Goal: Check status

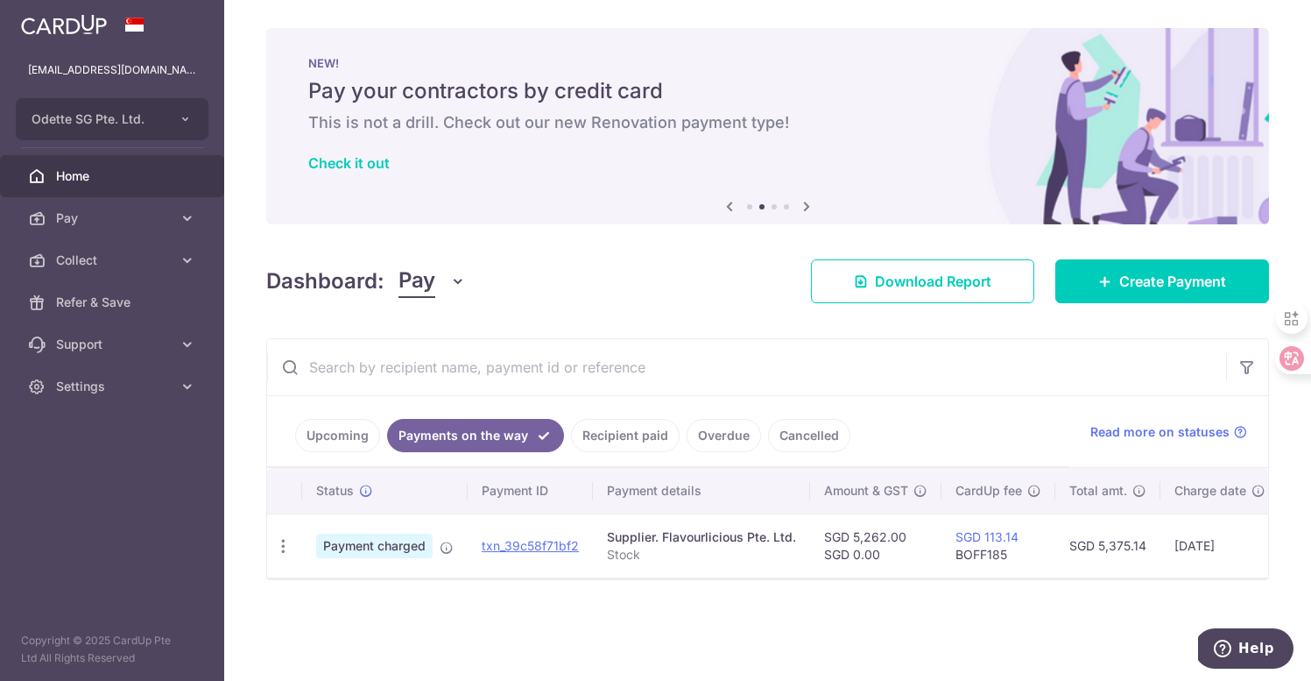
click at [87, 177] on span "Home" at bounding box center [114, 176] width 116 height 18
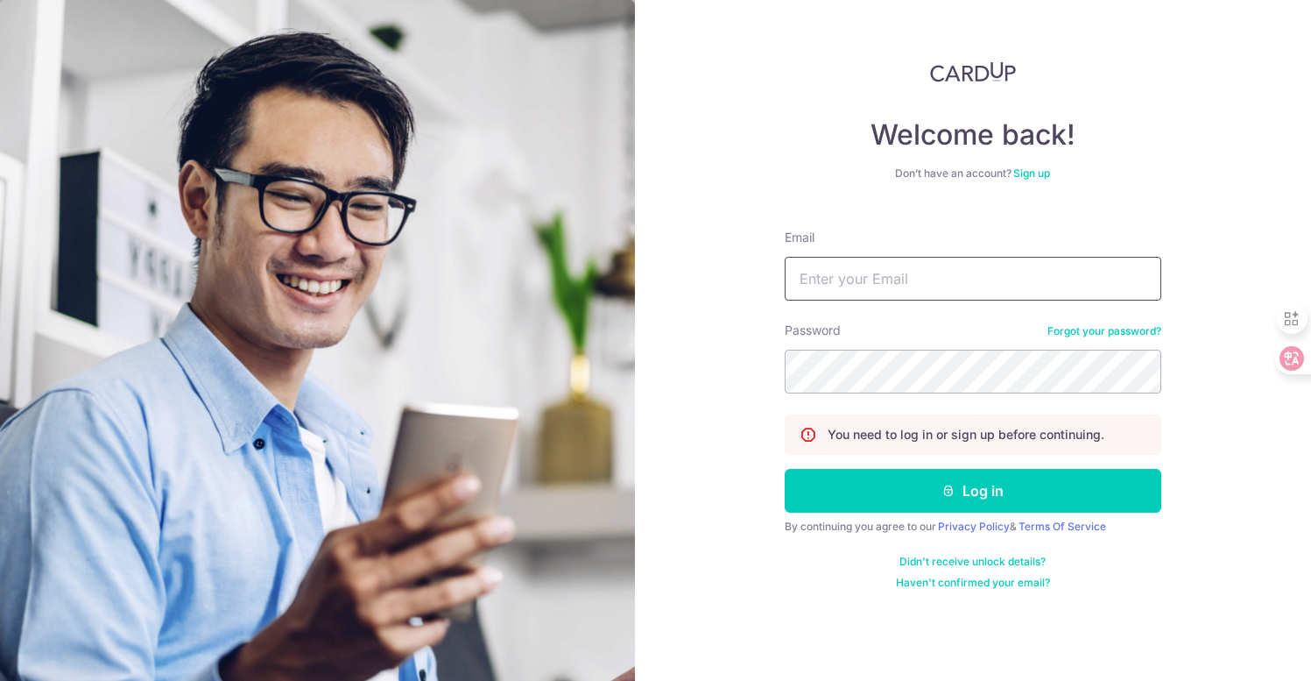
type input "[EMAIL_ADDRESS][DOMAIN_NAME]"
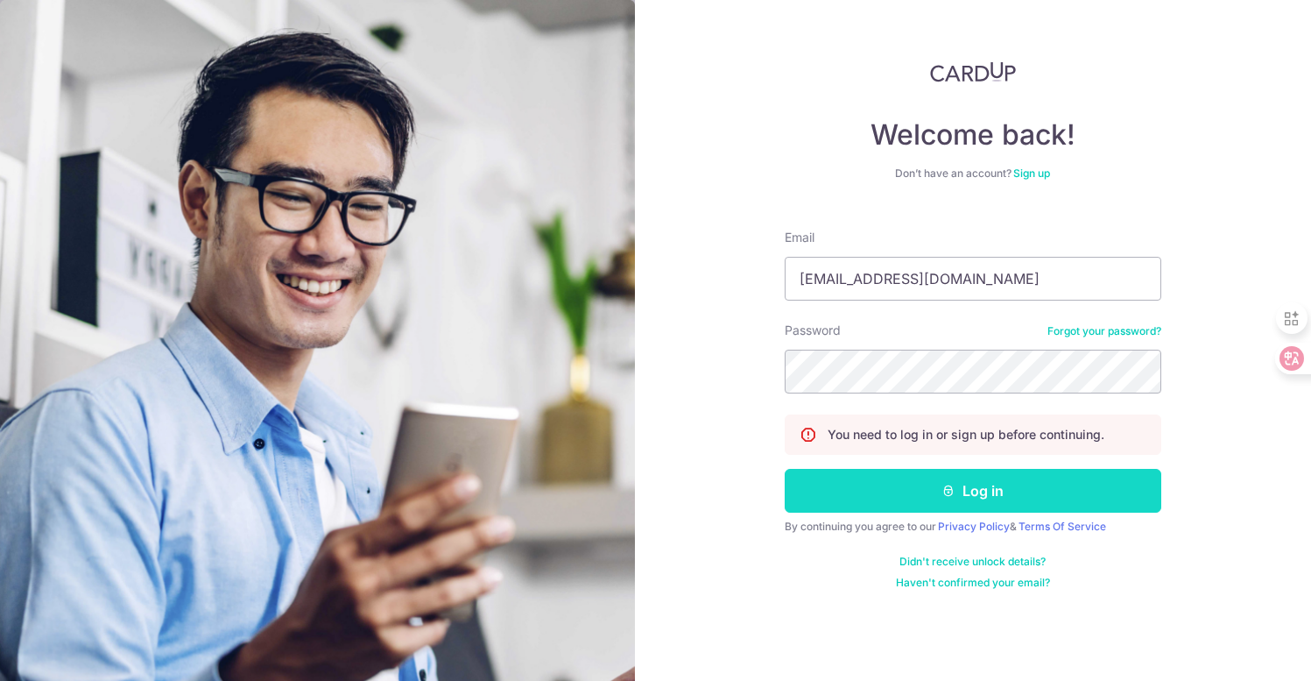
click at [886, 497] on button "Log in" at bounding box center [973, 491] width 377 height 44
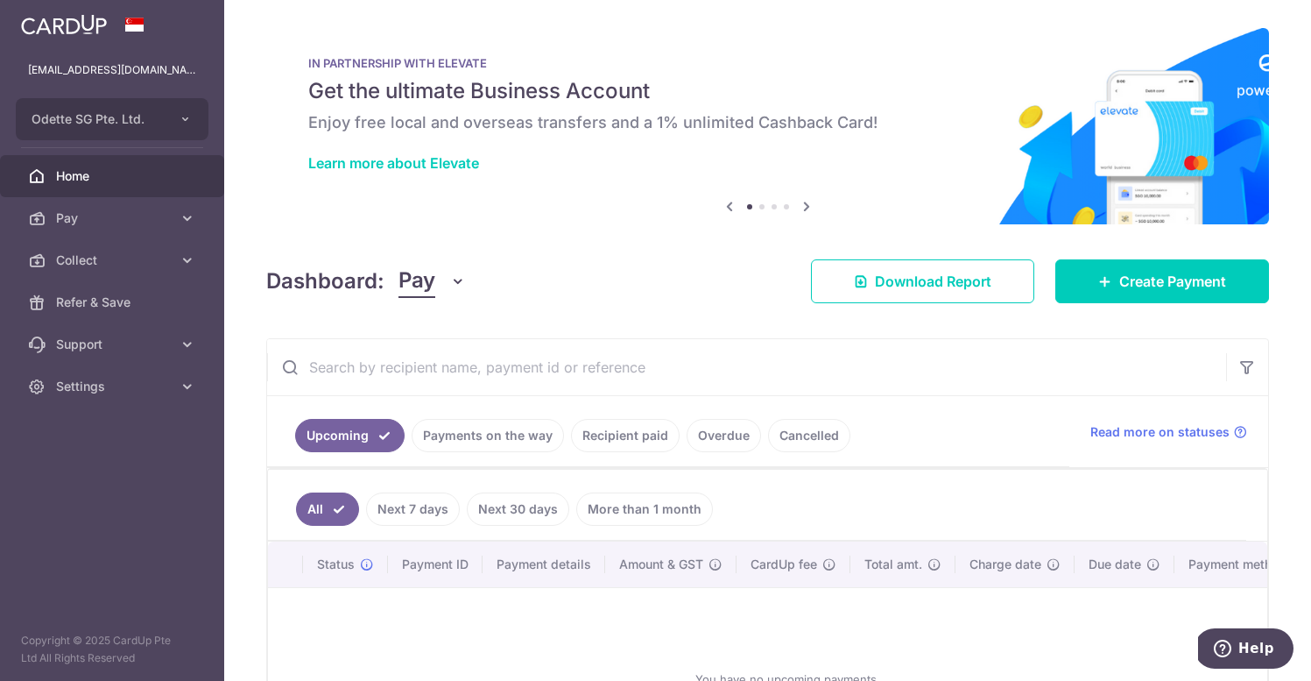
click at [538, 424] on link "Payments on the way" at bounding box center [488, 435] width 152 height 33
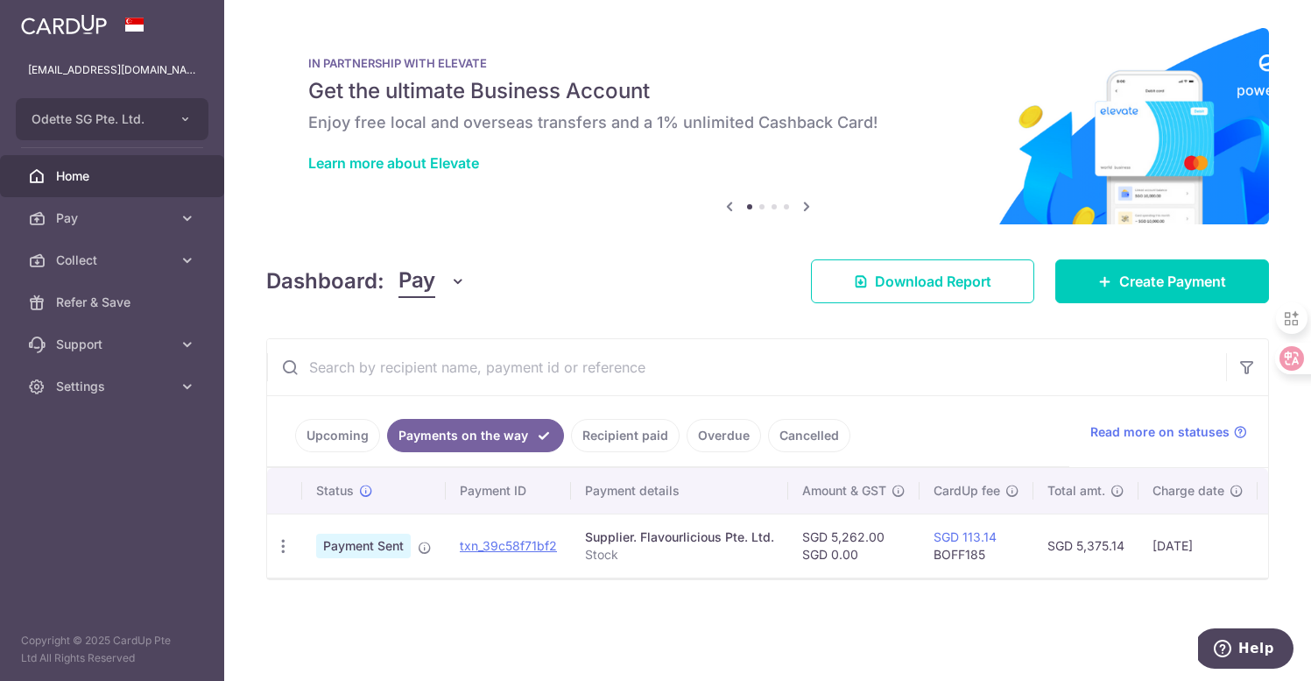
click at [601, 428] on link "Recipient paid" at bounding box center [625, 435] width 109 height 33
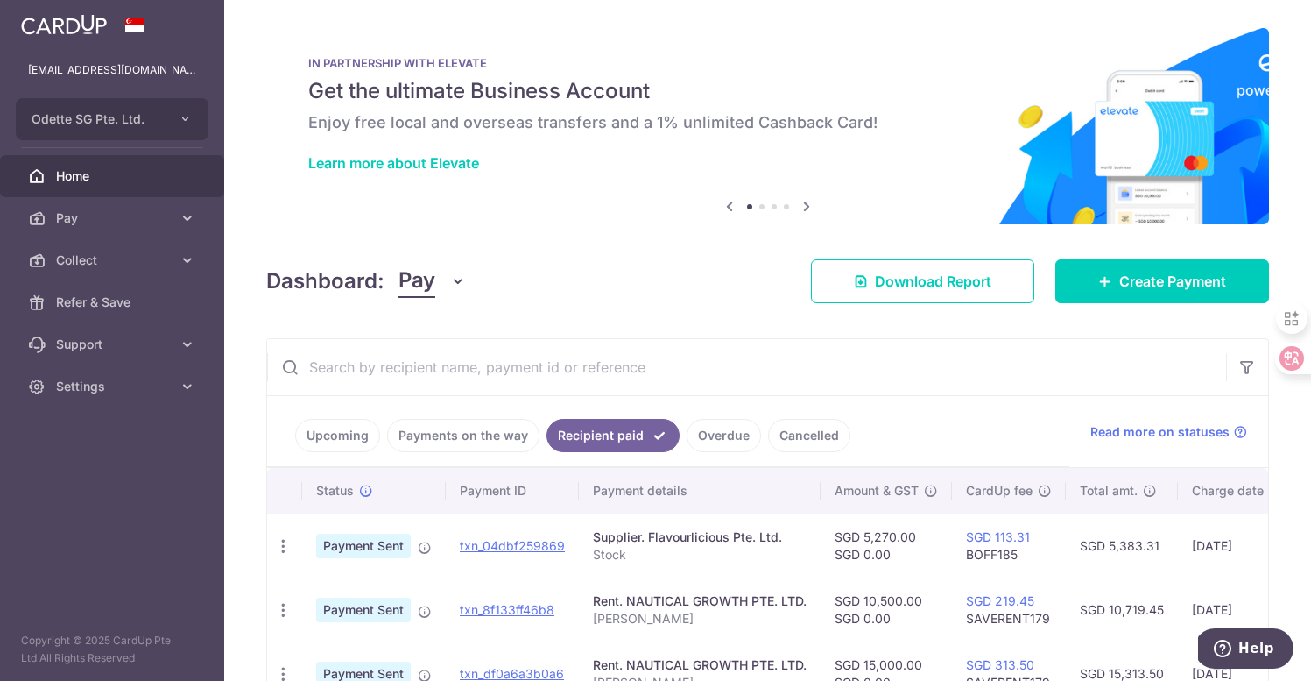
click at [343, 424] on link "Upcoming" at bounding box center [337, 435] width 85 height 33
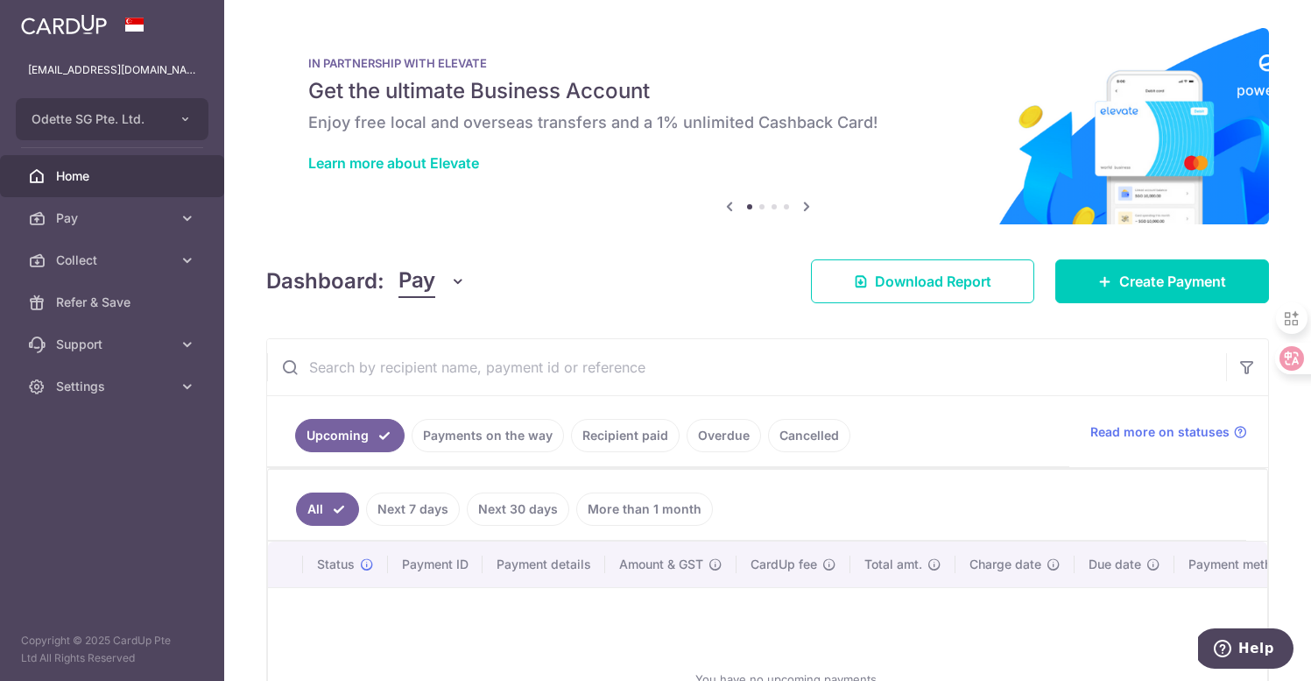
click at [438, 444] on link "Payments on the way" at bounding box center [488, 435] width 152 height 33
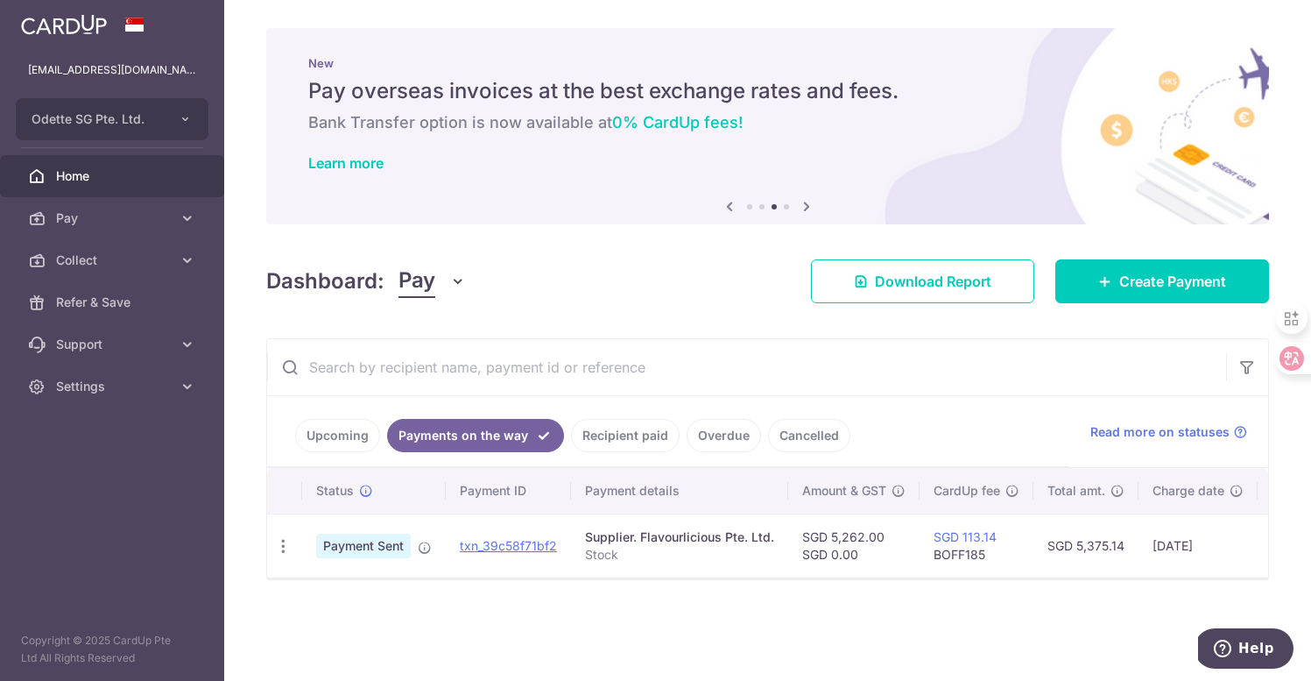
click at [805, 430] on link "Cancelled" at bounding box center [809, 435] width 82 height 33
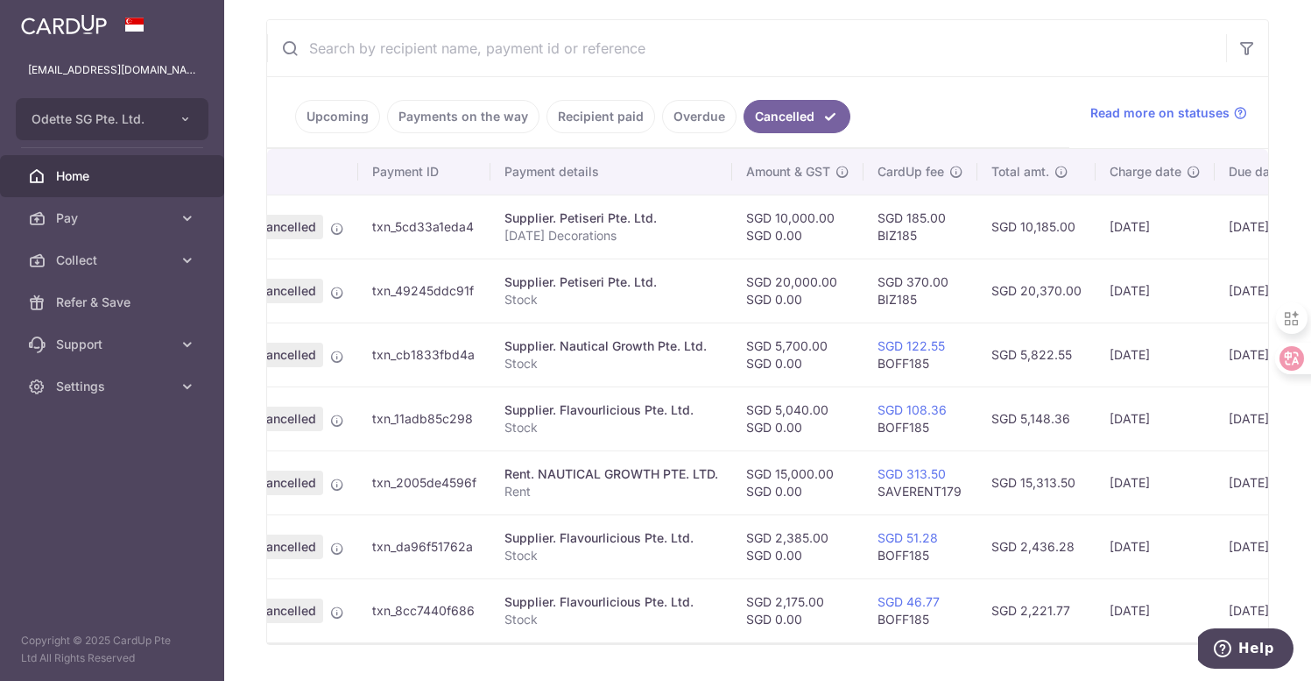
scroll to position [365, 0]
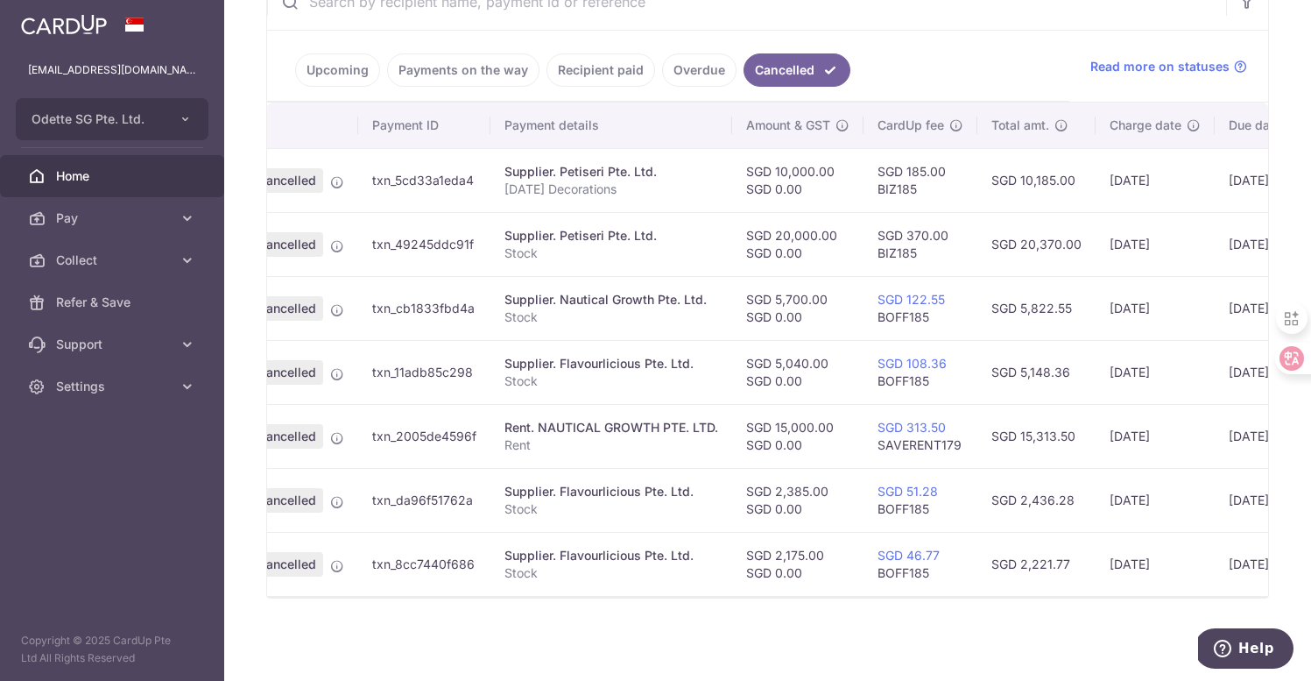
click at [681, 615] on div "× Pause Schedule Pause all future payments in this series Pause just this one p…" at bounding box center [767, 340] width 1087 height 681
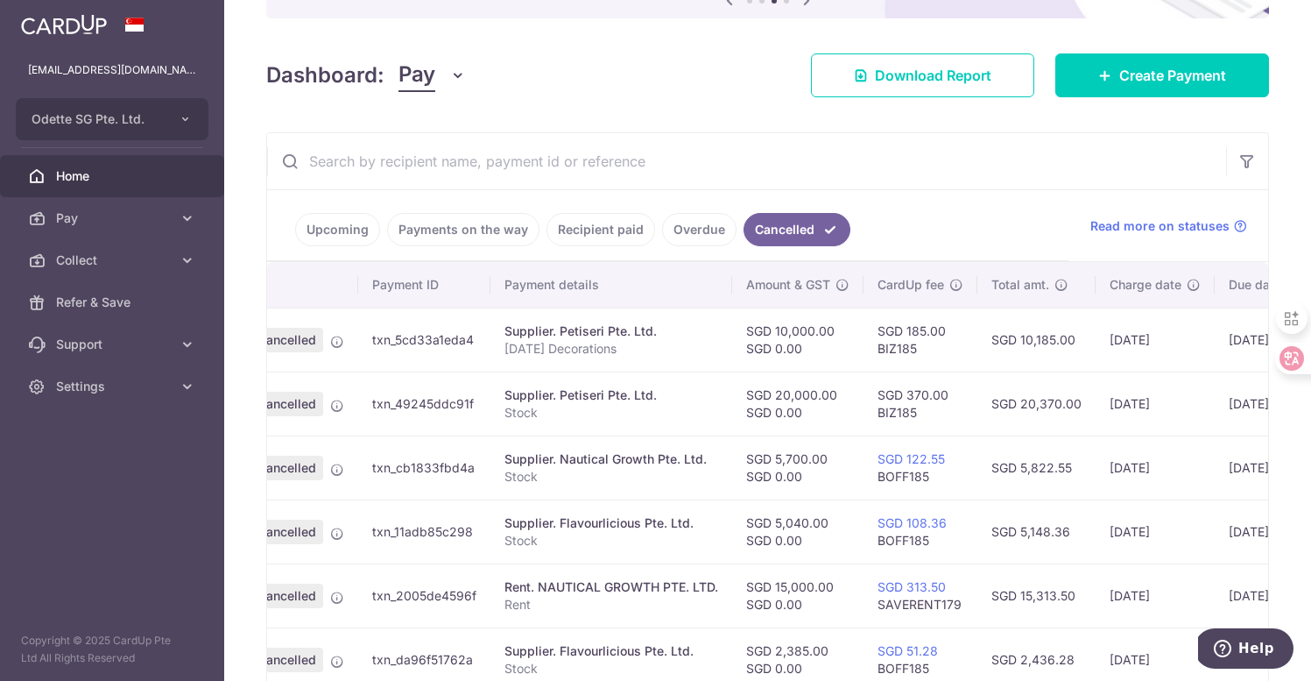
click at [695, 228] on link "Overdue" at bounding box center [699, 229] width 74 height 33
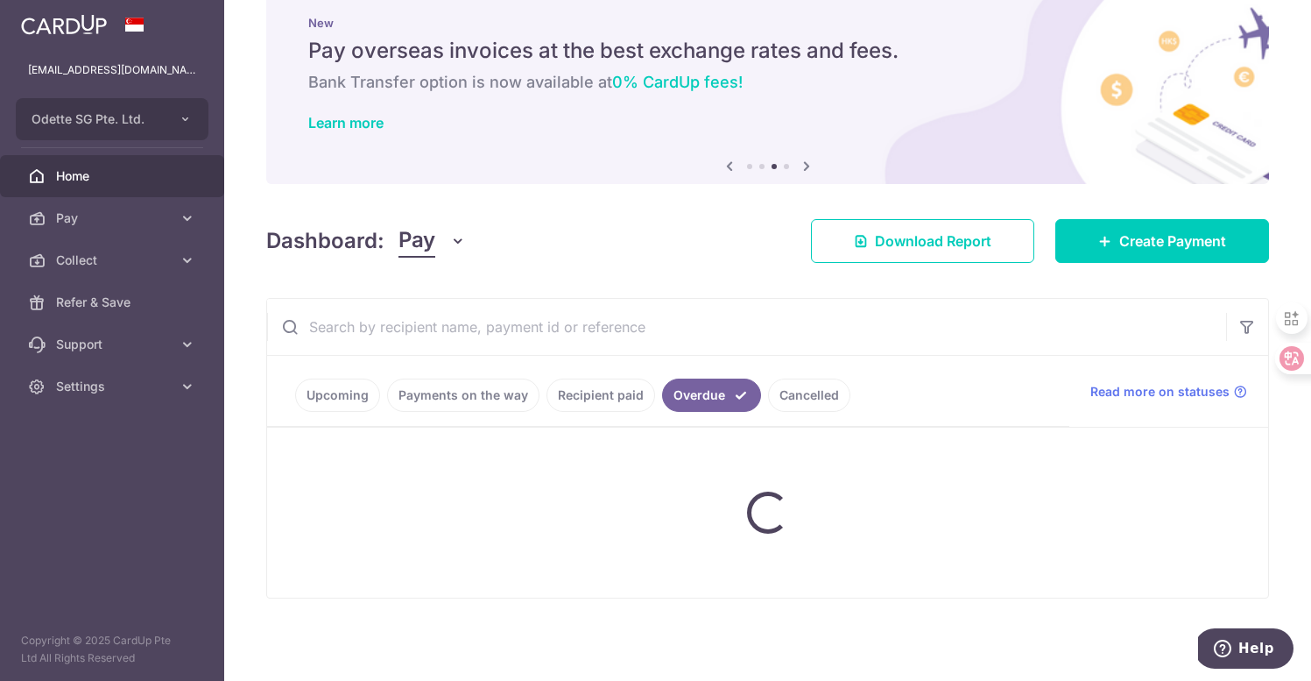
scroll to position [0, 0]
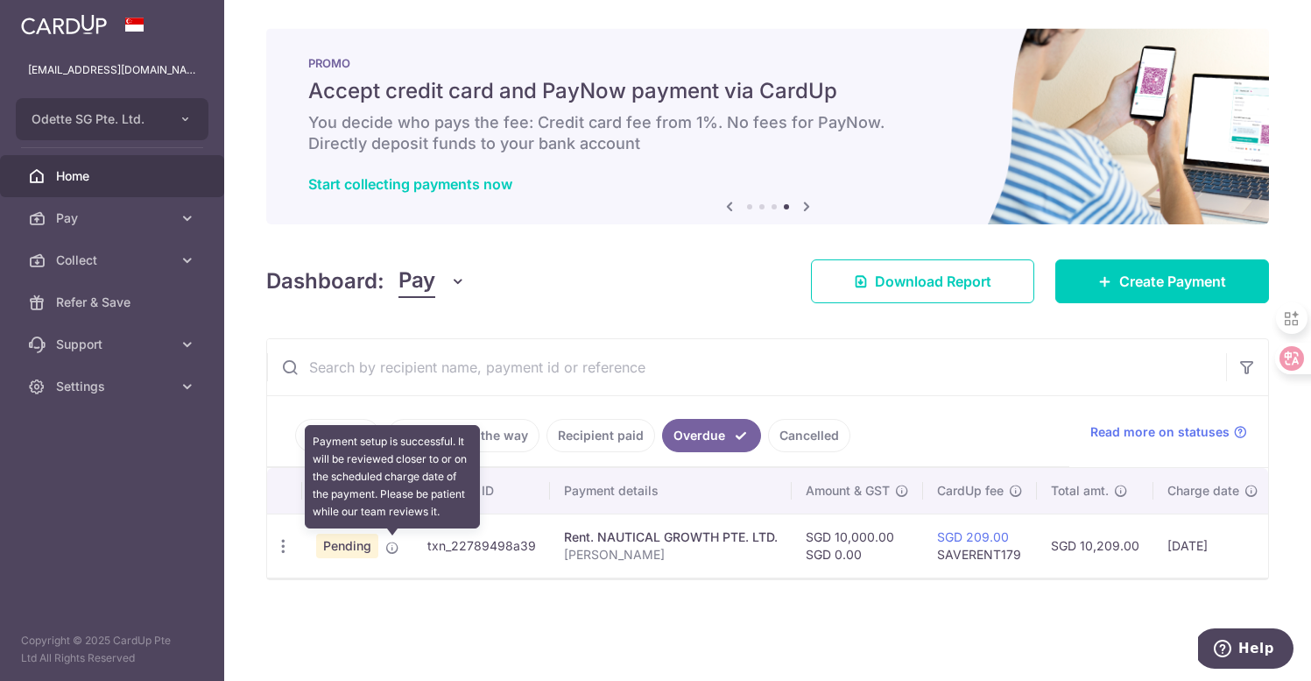
click at [395, 541] on icon at bounding box center [392, 547] width 14 height 14
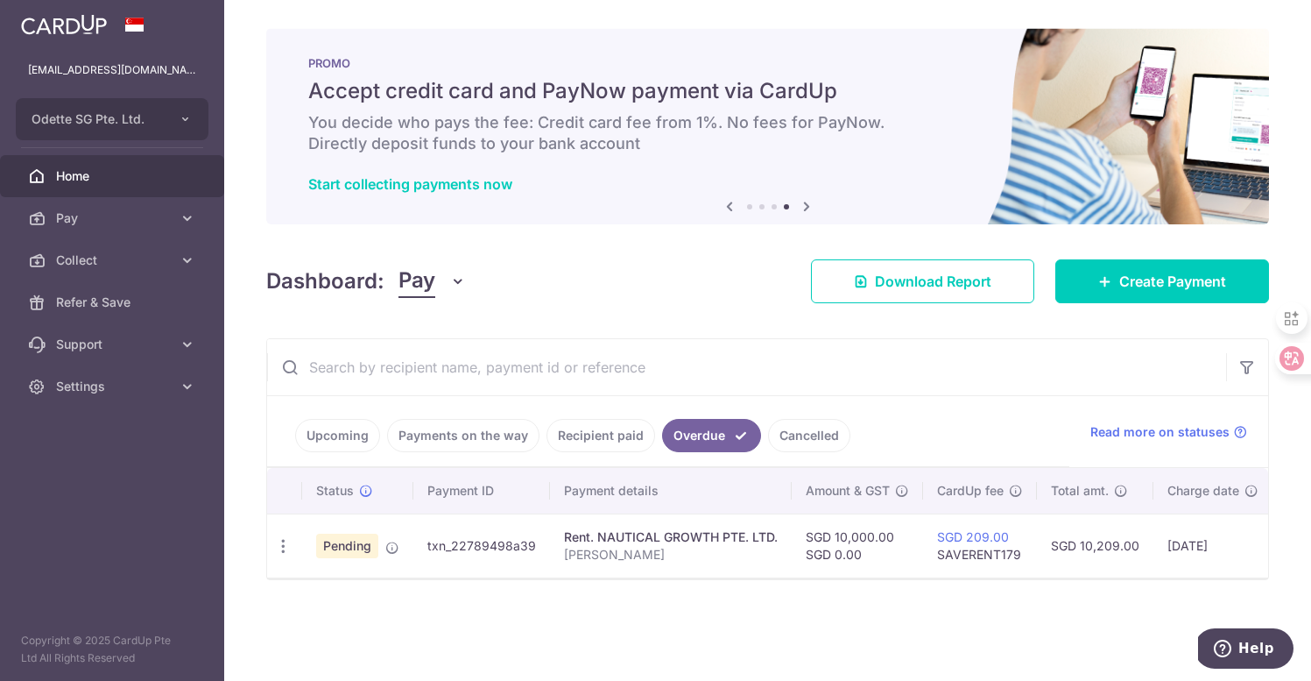
click at [609, 433] on link "Recipient paid" at bounding box center [601, 435] width 109 height 33
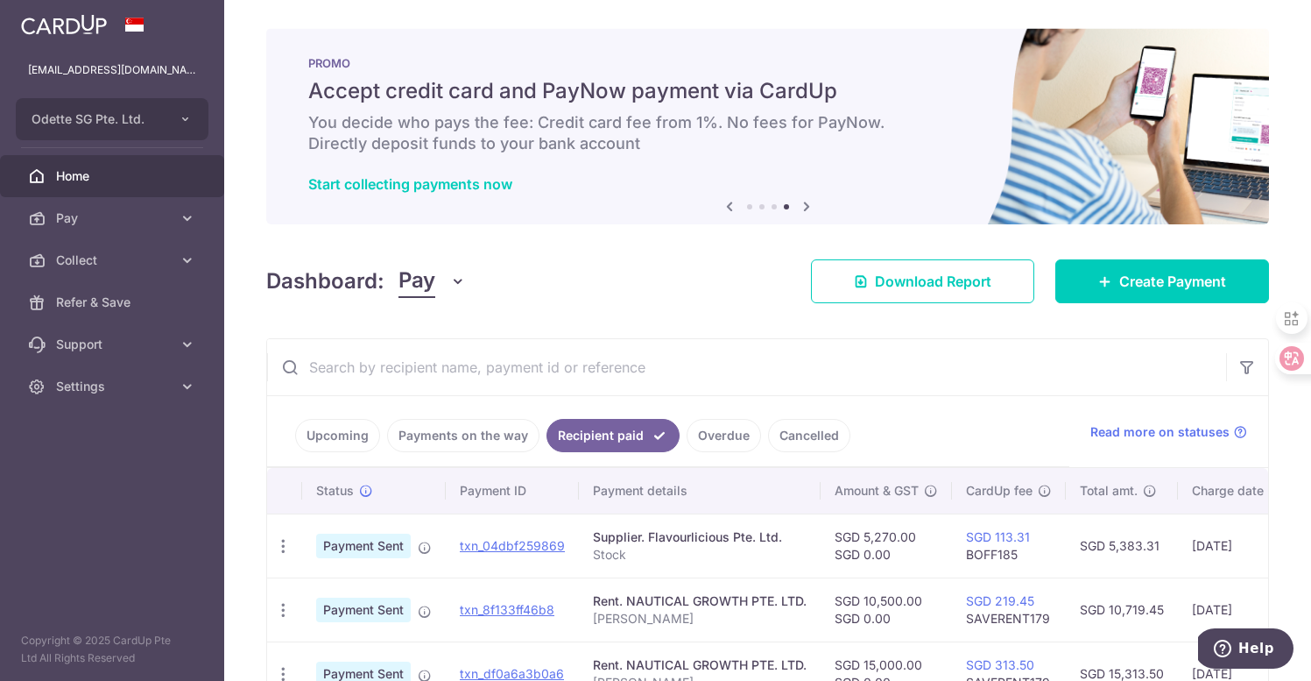
click at [501, 434] on link "Payments on the way" at bounding box center [463, 435] width 152 height 33
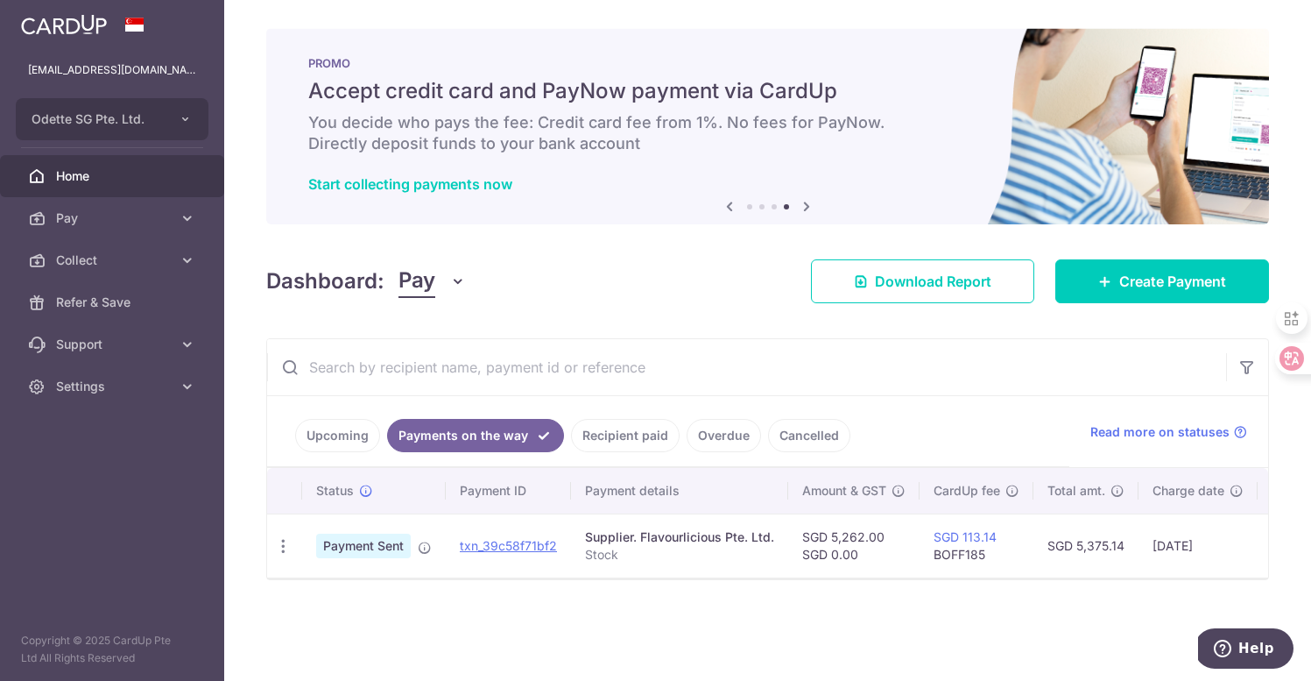
click at [356, 429] on link "Upcoming" at bounding box center [337, 435] width 85 height 33
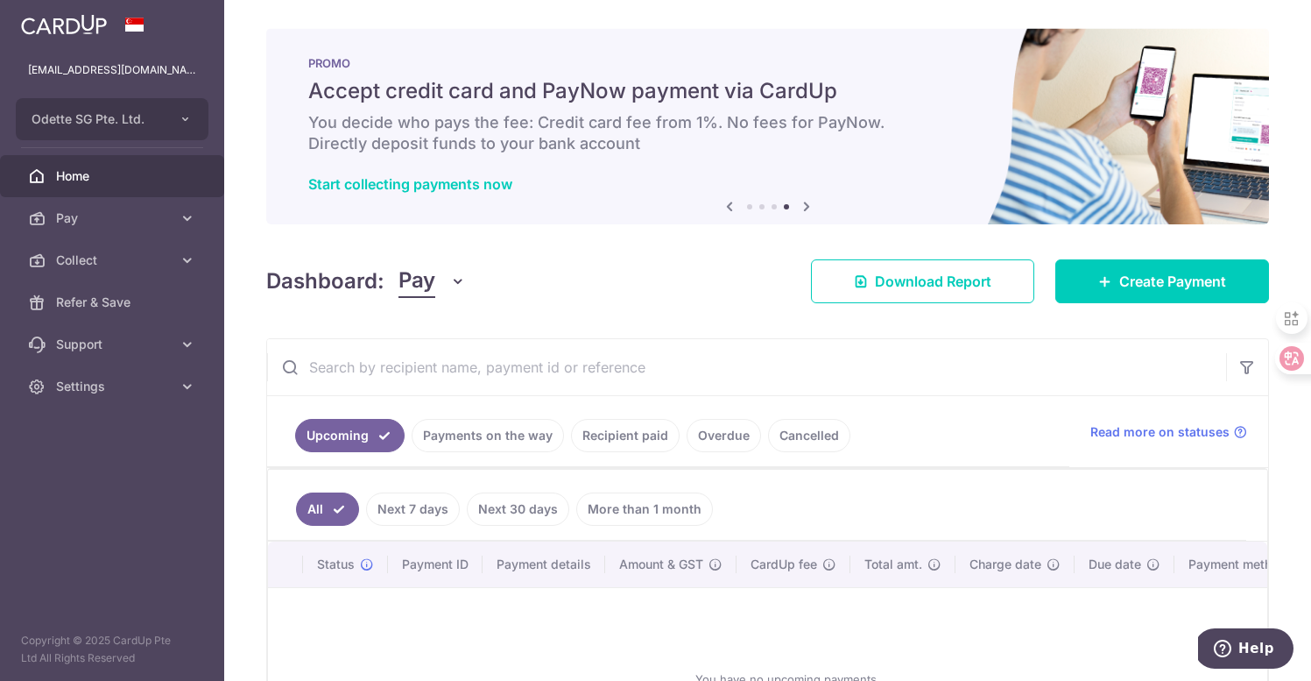
click at [655, 351] on input "text" at bounding box center [746, 367] width 959 height 56
click at [923, 372] on input "text" at bounding box center [746, 367] width 959 height 56
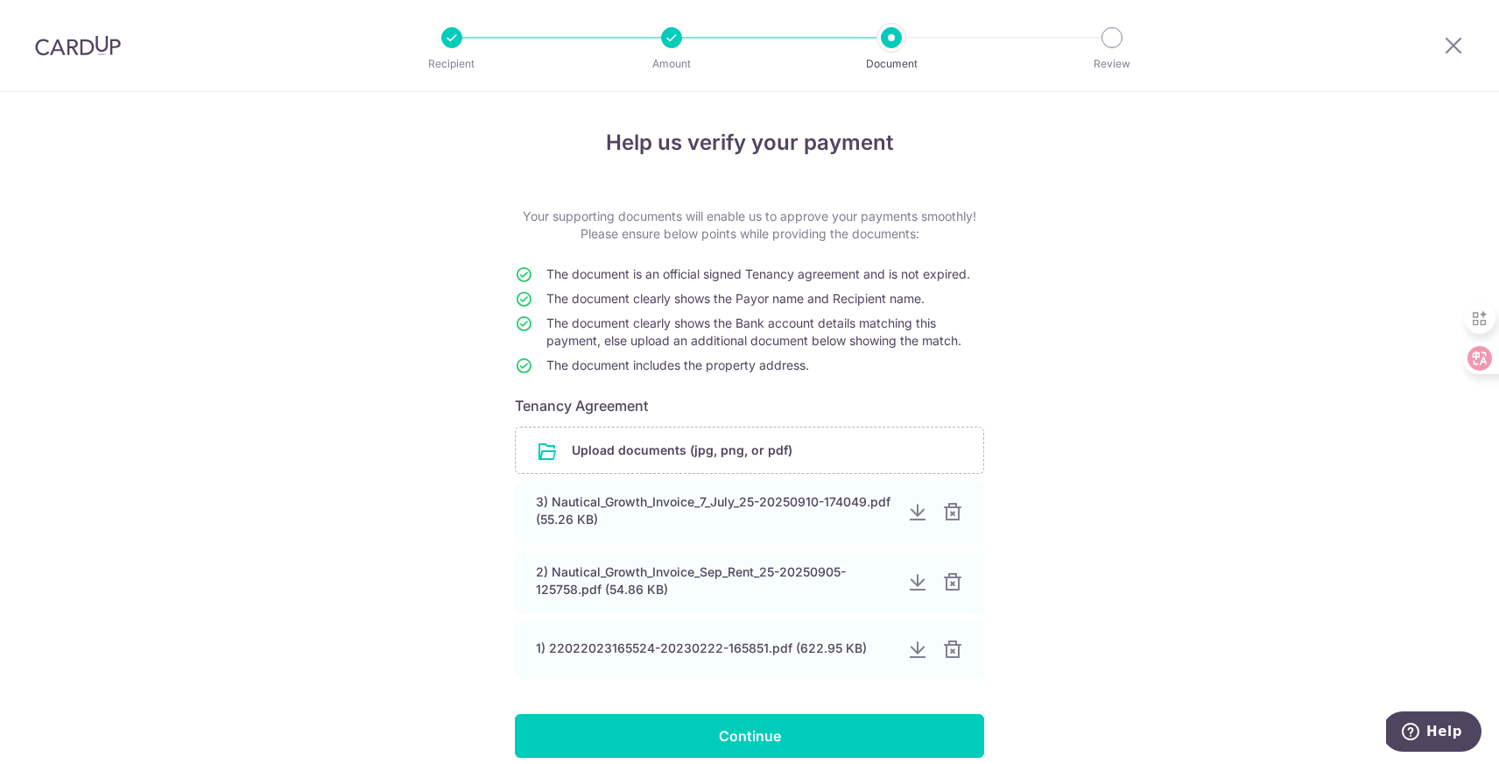
scroll to position [46, 0]
